Goal: Task Accomplishment & Management: Use online tool/utility

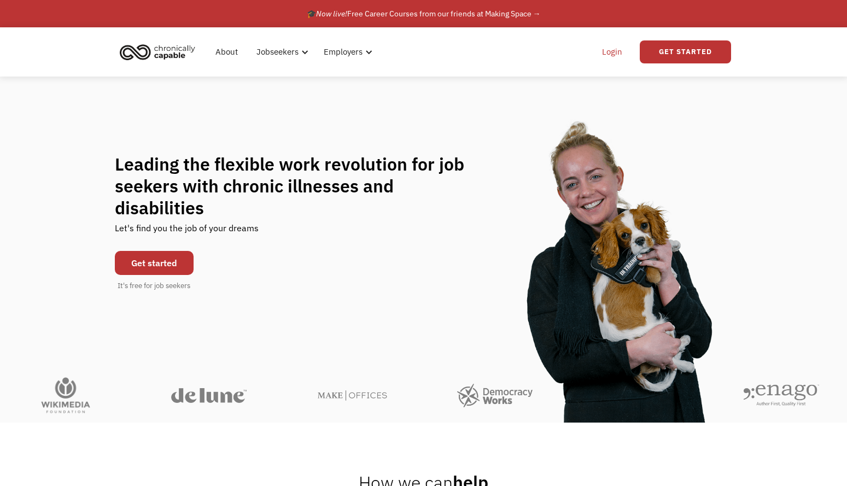
click at [615, 52] on link "Login" at bounding box center [611, 51] width 33 height 35
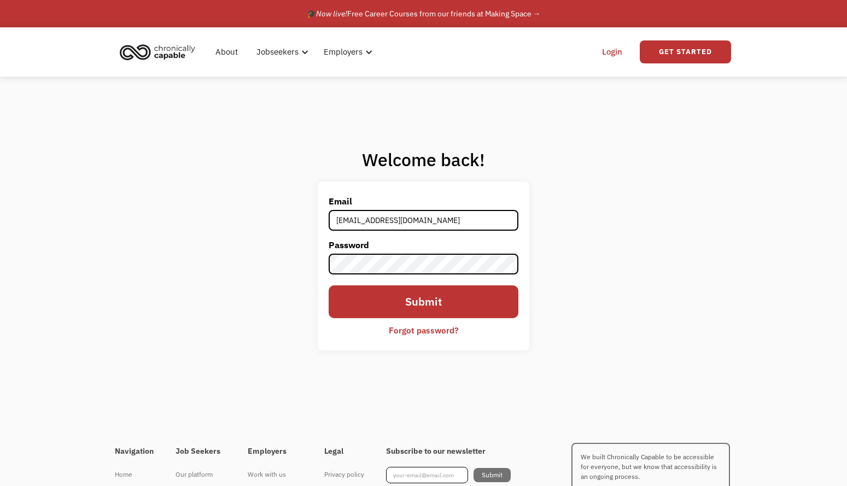
type input "cthalas@gmail.com"
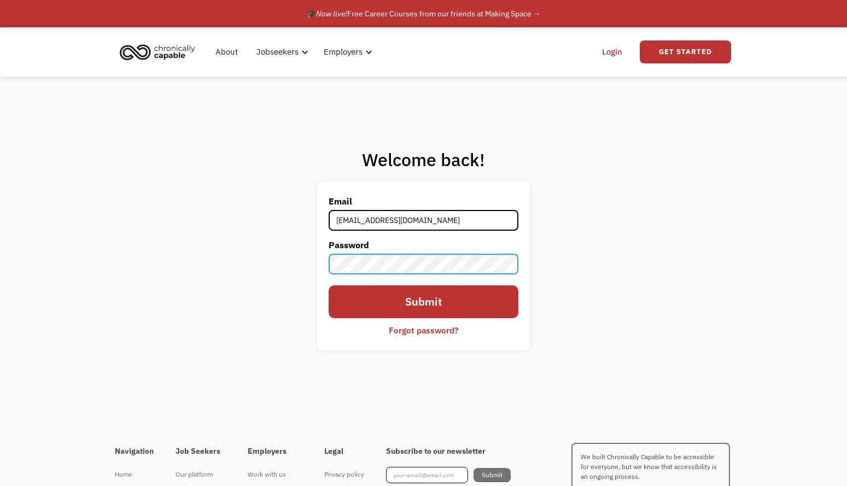
click at [329, 285] on input "Submit" at bounding box center [424, 301] width 190 height 33
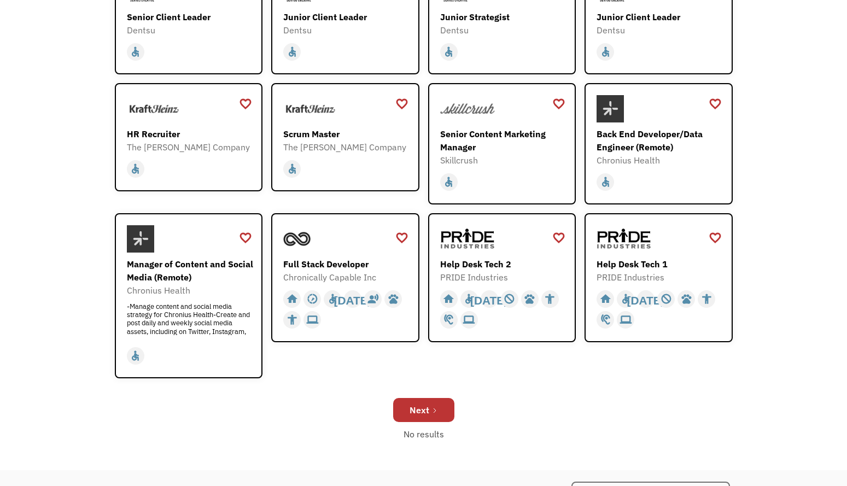
scroll to position [258, 0]
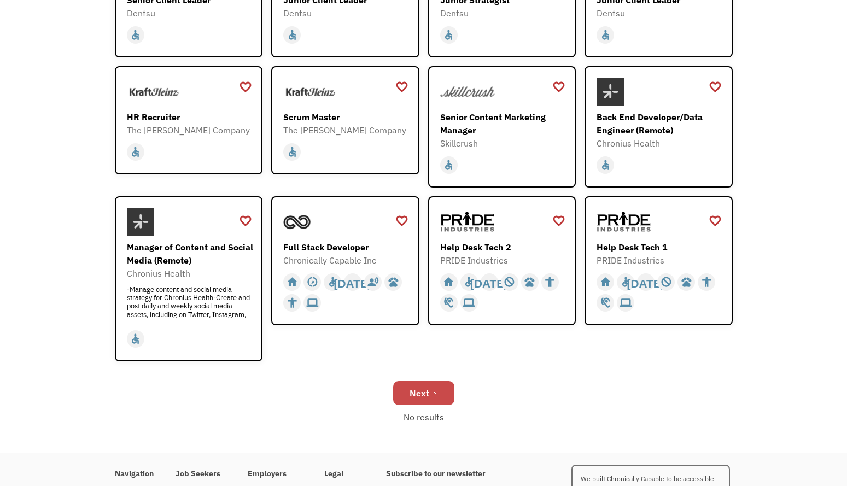
click at [430, 388] on link "Next" at bounding box center [423, 393] width 61 height 24
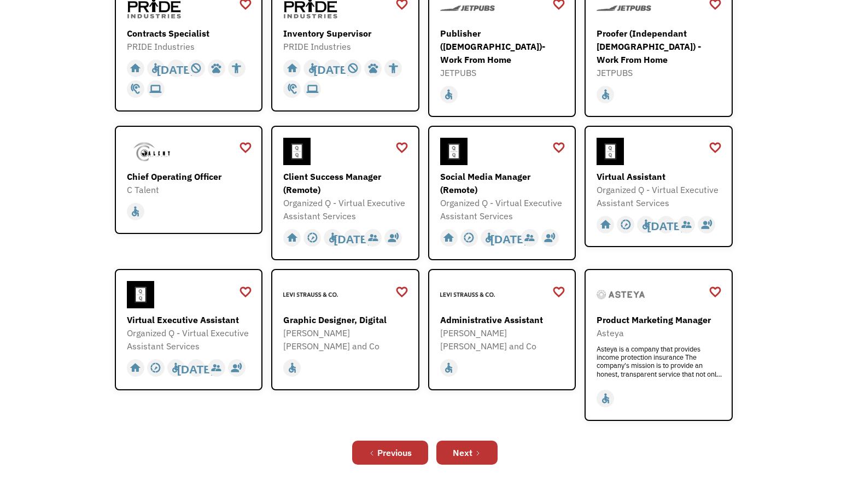
scroll to position [225, 0]
click at [468, 453] on div "Next" at bounding box center [463, 452] width 20 height 13
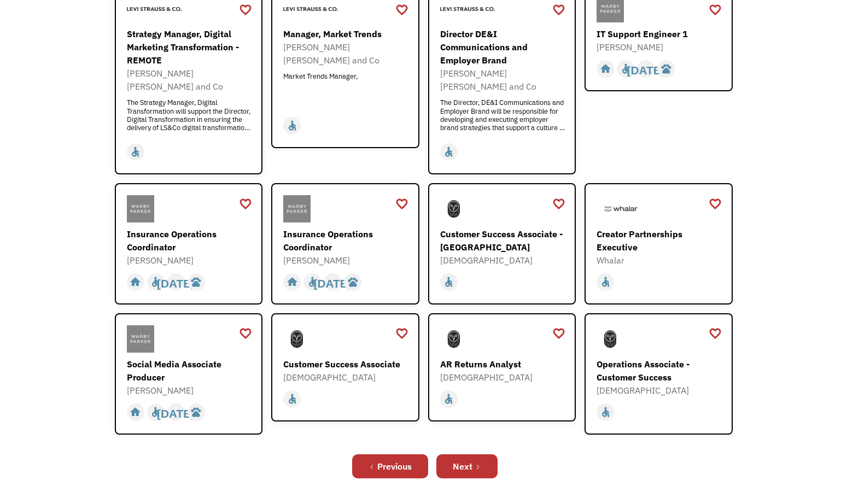
scroll to position [226, 0]
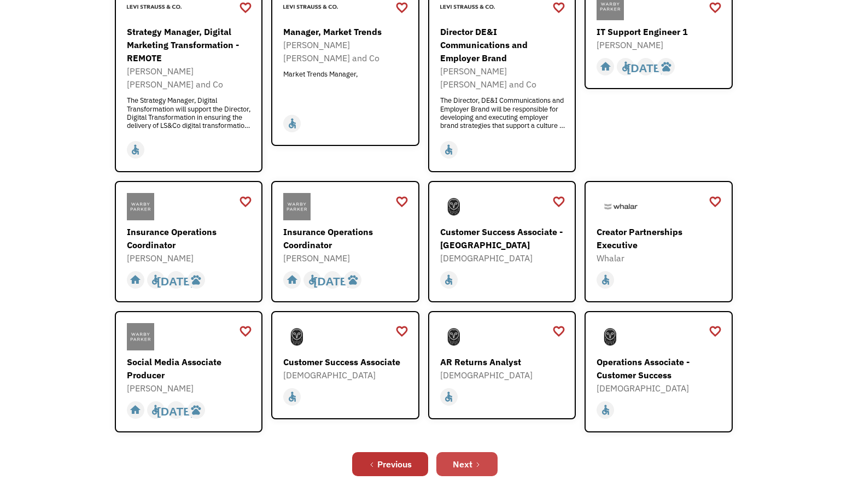
click at [469, 459] on link "Next" at bounding box center [466, 464] width 61 height 24
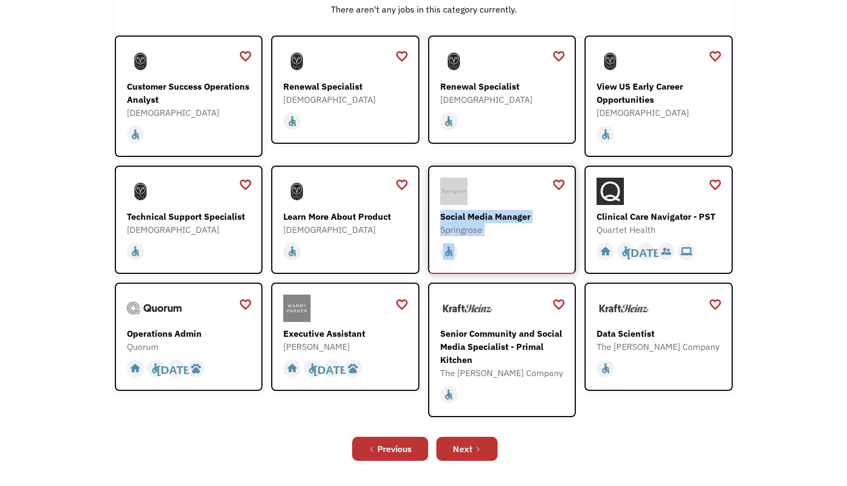
scroll to position [173, 0]
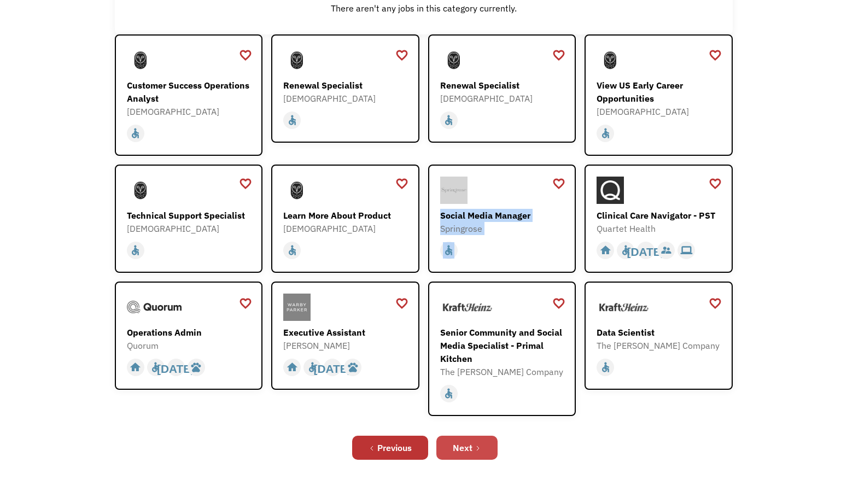
click at [472, 459] on link "Next" at bounding box center [466, 448] width 61 height 24
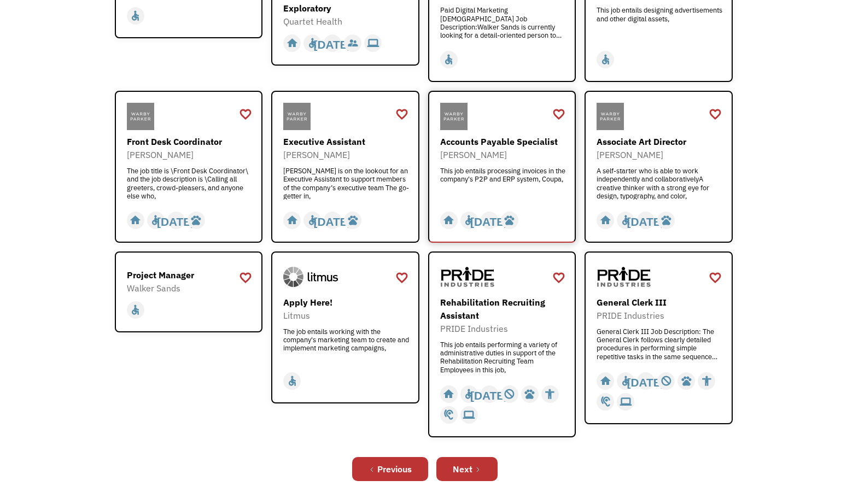
scroll to position [253, 0]
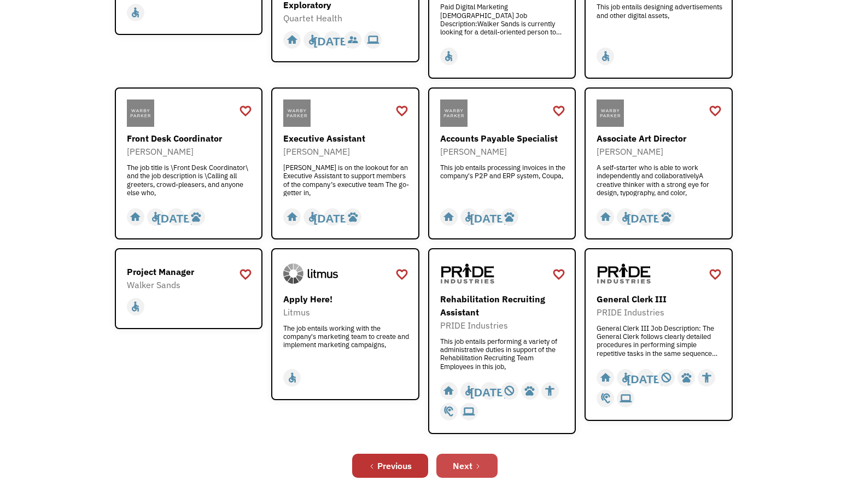
click at [472, 463] on div "Next" at bounding box center [463, 465] width 20 height 13
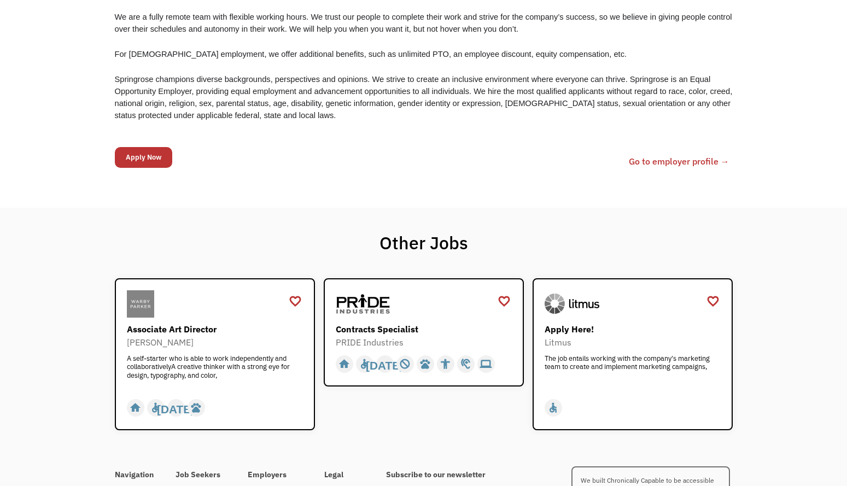
scroll to position [1227, 0]
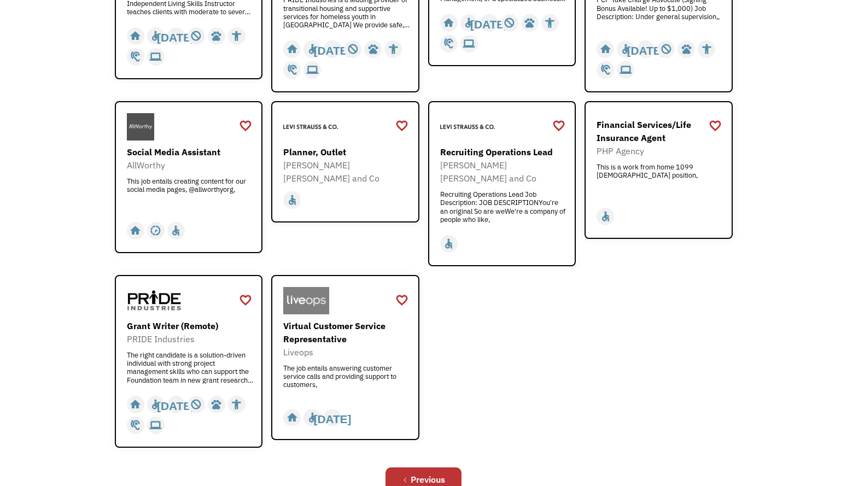
scroll to position [314, 0]
click at [420, 472] on div "Previous" at bounding box center [428, 478] width 34 height 13
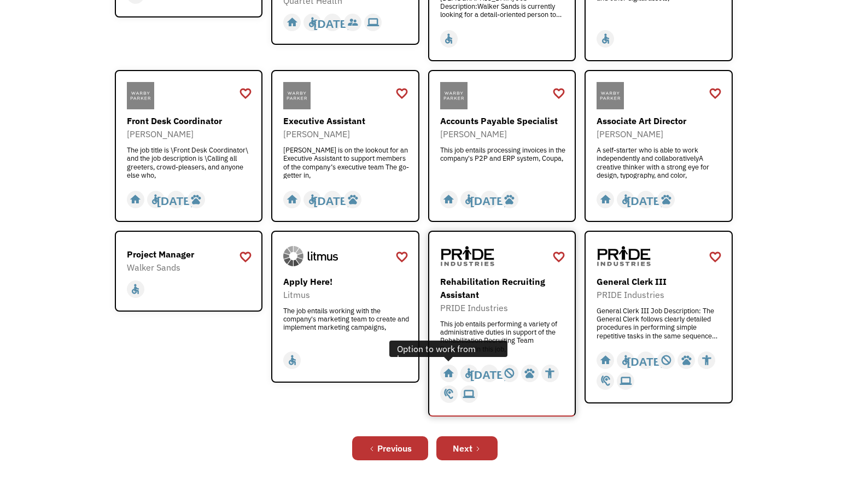
scroll to position [271, 0]
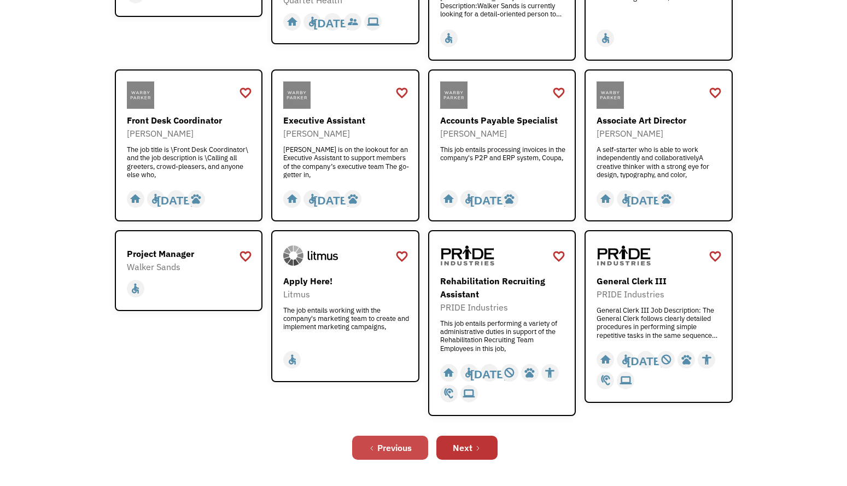
click at [389, 444] on div "Previous" at bounding box center [394, 447] width 34 height 13
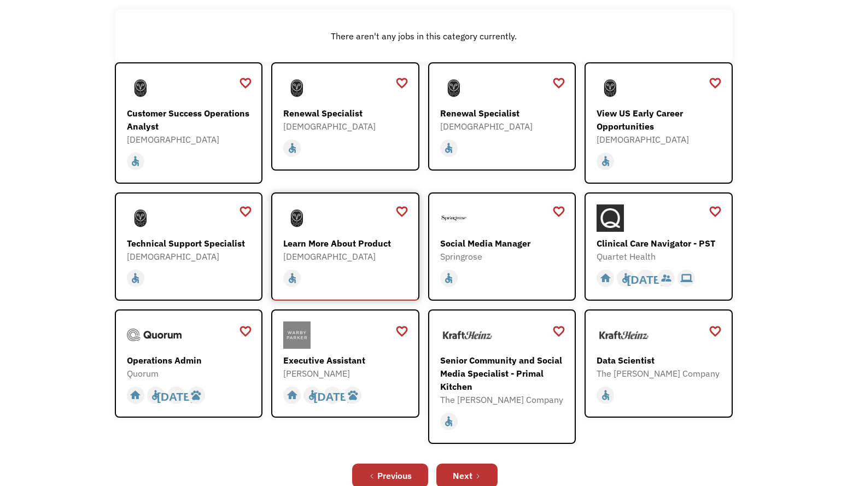
scroll to position [160, 0]
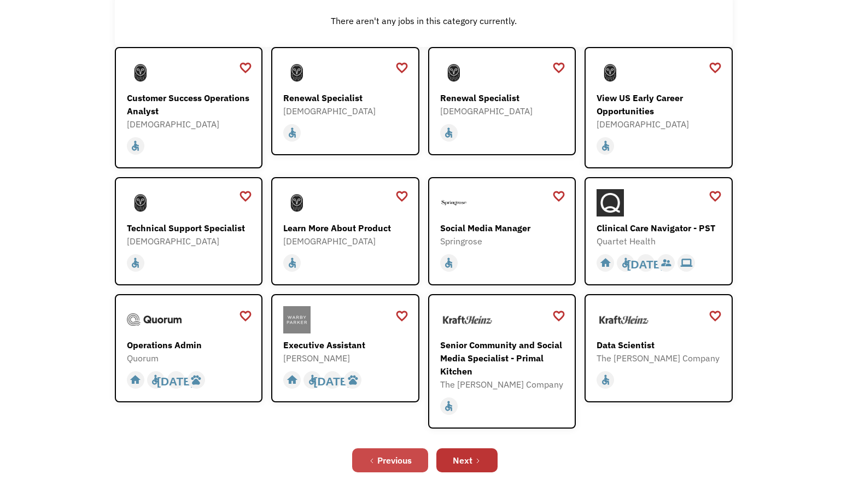
click at [378, 461] on div "Previous" at bounding box center [394, 460] width 34 height 13
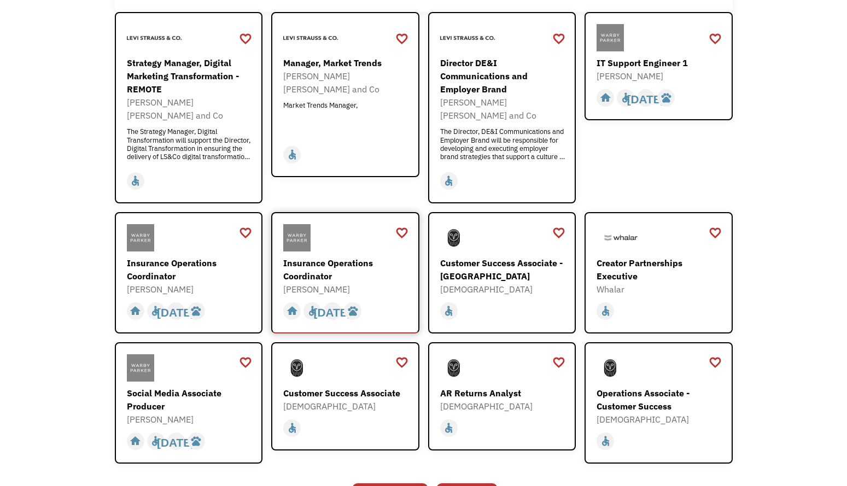
scroll to position [214, 0]
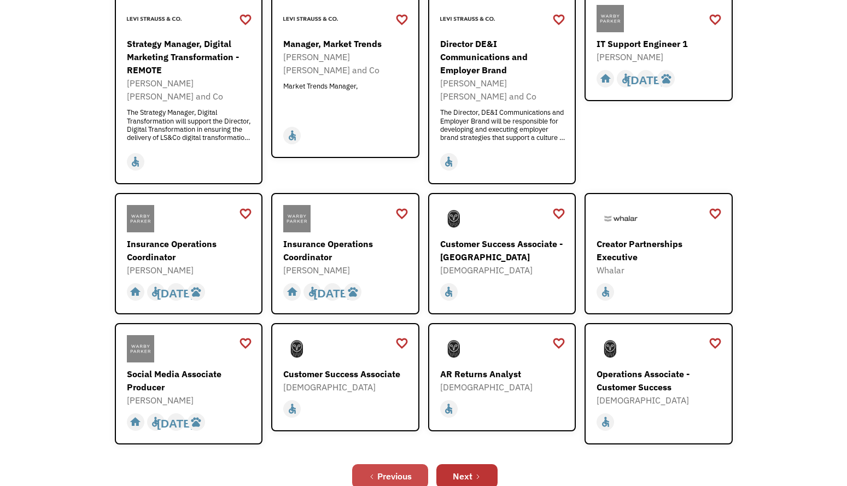
click at [379, 470] on div "Previous" at bounding box center [394, 476] width 34 height 13
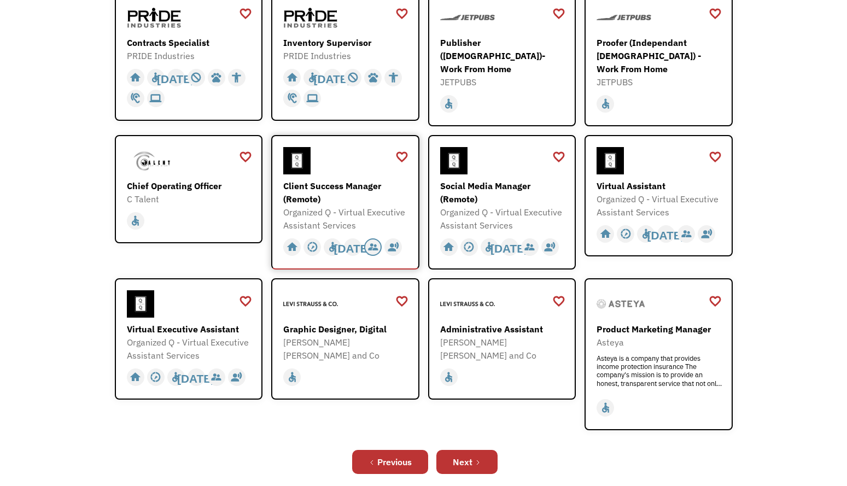
scroll to position [219, 0]
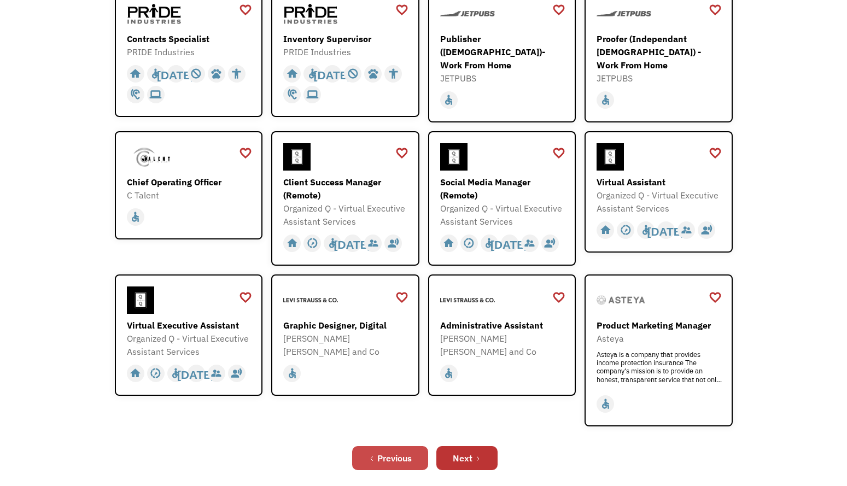
click at [379, 459] on div "Previous" at bounding box center [394, 458] width 34 height 13
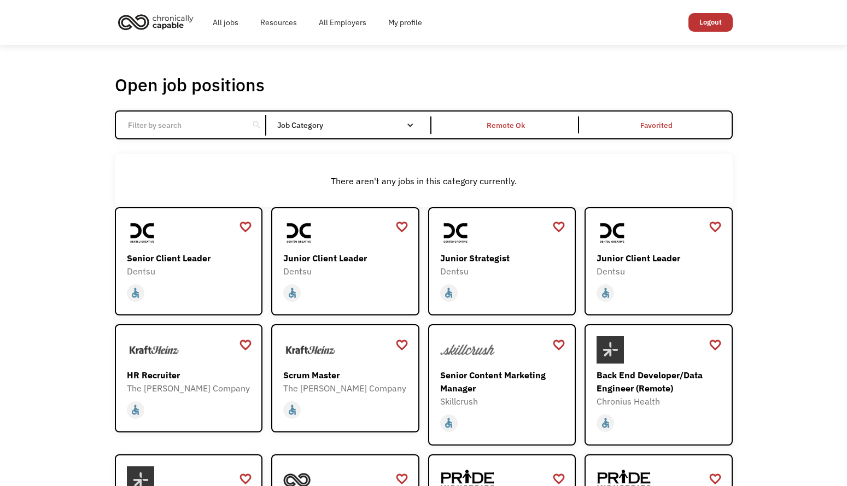
click at [457, 188] on div "There aren't any jobs in this category currently." at bounding box center [424, 180] width 618 height 53
